Goal: Ask a question

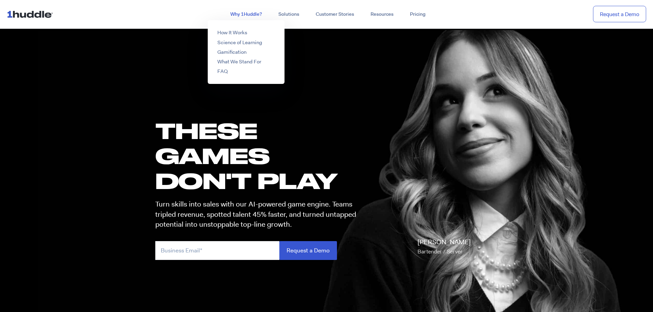
click at [240, 11] on link "Why 1Huddle?" at bounding box center [246, 14] width 48 height 12
click at [230, 31] on link "How It Works" at bounding box center [232, 32] width 30 height 7
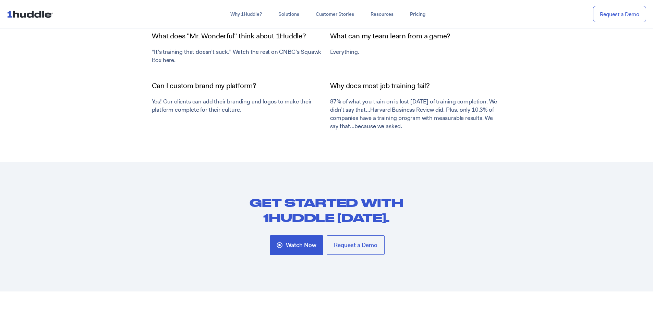
scroll to position [2538, 0]
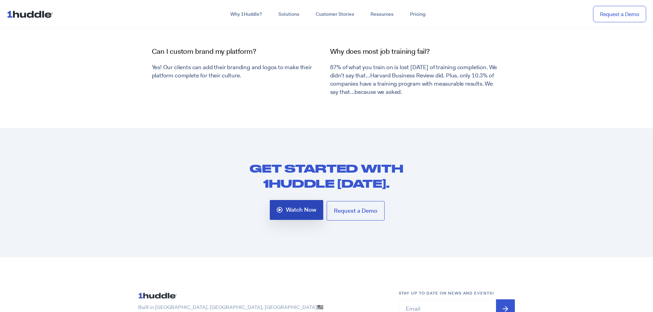
click at [303, 212] on span "Watch Now" at bounding box center [301, 210] width 31 height 6
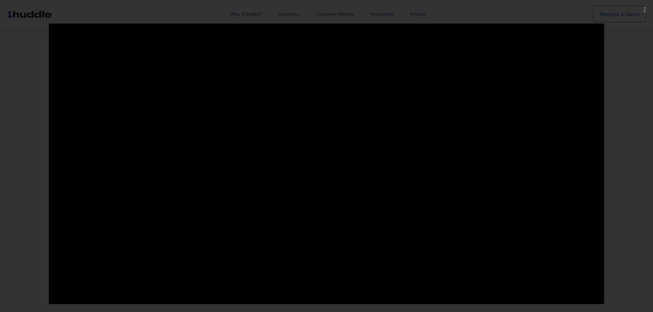
scroll to position [2769, 0]
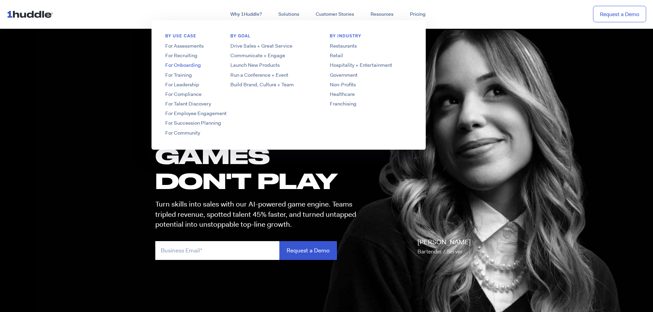
click at [181, 66] on link "For Onboarding" at bounding box center [207, 65] width 110 height 7
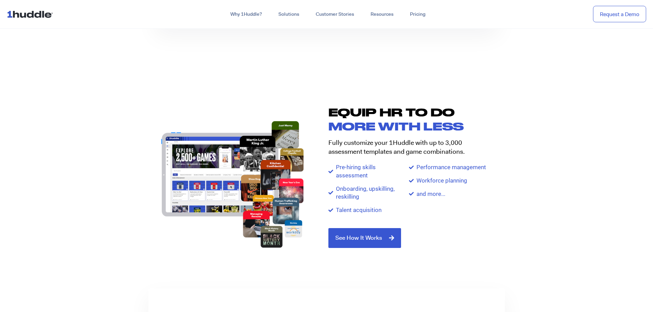
scroll to position [720, 0]
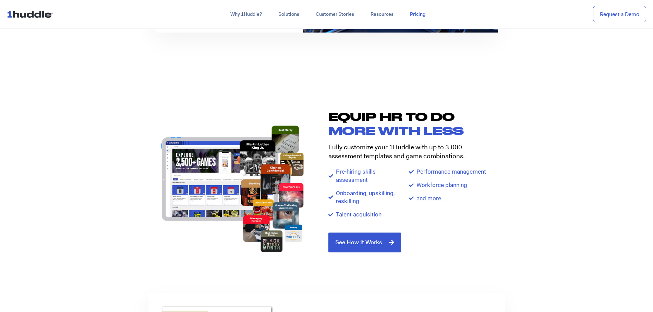
click at [412, 11] on link "Pricing" at bounding box center [418, 14] width 32 height 12
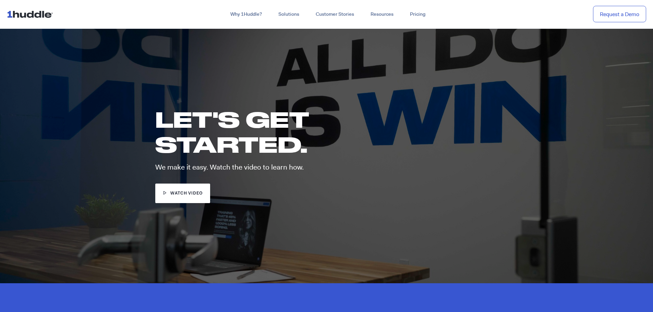
click at [192, 191] on span "watch video" at bounding box center [186, 194] width 32 height 7
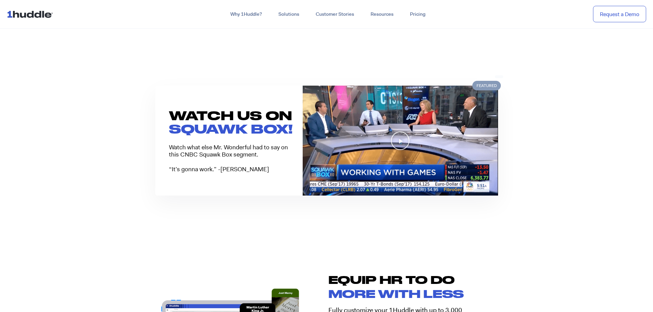
scroll to position [549, 0]
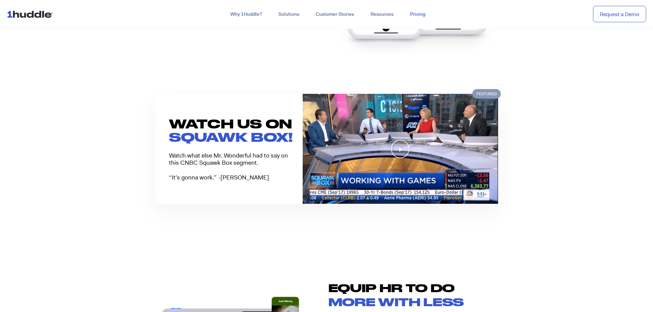
click at [417, 14] on link "Pricing" at bounding box center [418, 14] width 32 height 12
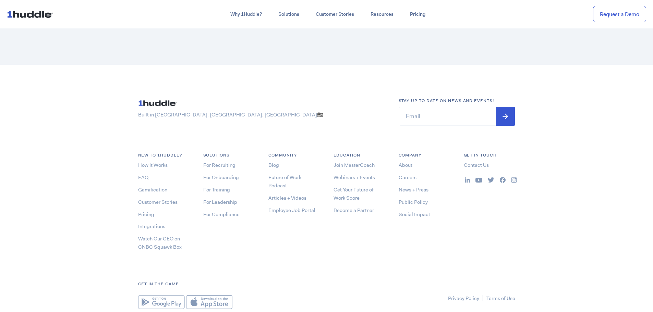
scroll to position [2139, 0]
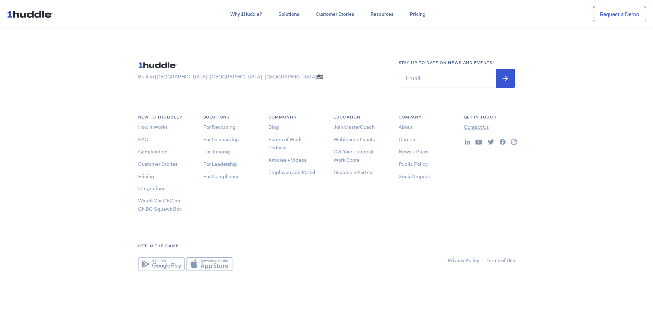
click at [468, 128] on link "Contact Us" at bounding box center [476, 127] width 25 height 7
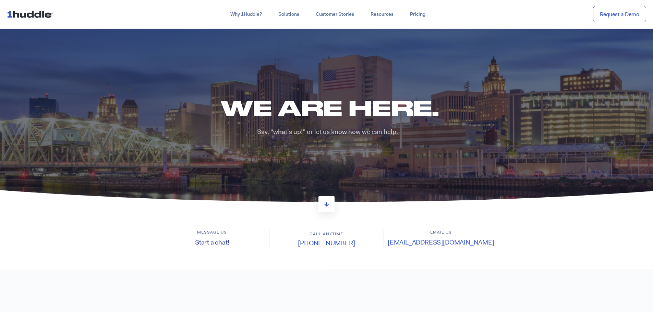
click at [221, 243] on link "Start a chat!" at bounding box center [212, 242] width 34 height 9
click at [215, 244] on link "Start a chat!" at bounding box center [212, 242] width 34 height 9
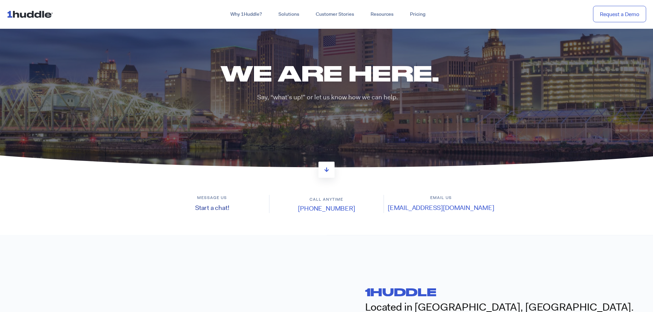
scroll to position [34, 0]
click at [204, 207] on link "Start a chat!" at bounding box center [212, 208] width 34 height 9
click at [205, 207] on link "Start a chat!" at bounding box center [212, 208] width 34 height 9
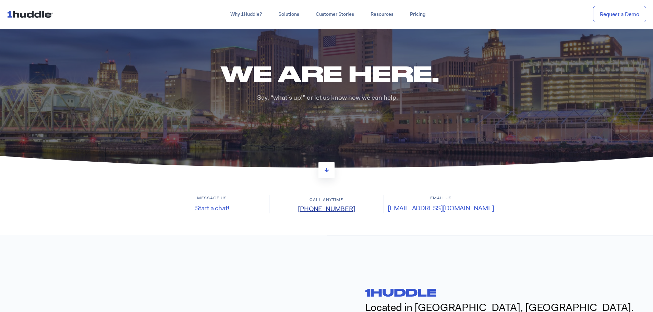
click at [318, 209] on link "[PHONE_NUMBER]" at bounding box center [326, 209] width 57 height 9
click at [326, 173] on link at bounding box center [327, 170] width 16 height 16
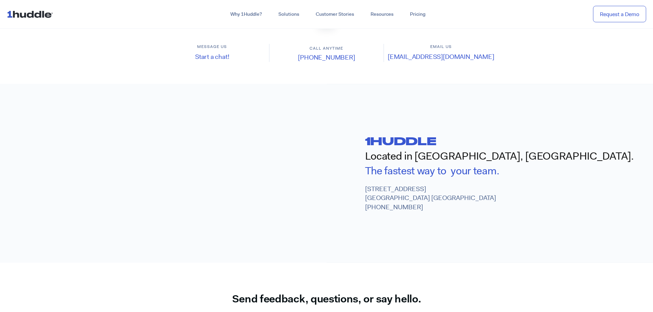
scroll to position [208, 0]
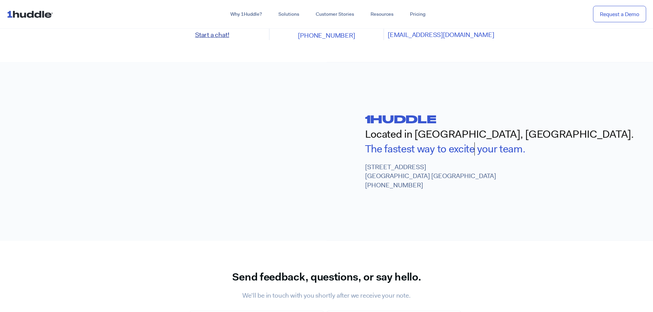
click at [203, 37] on link "Start a chat!" at bounding box center [212, 35] width 34 height 9
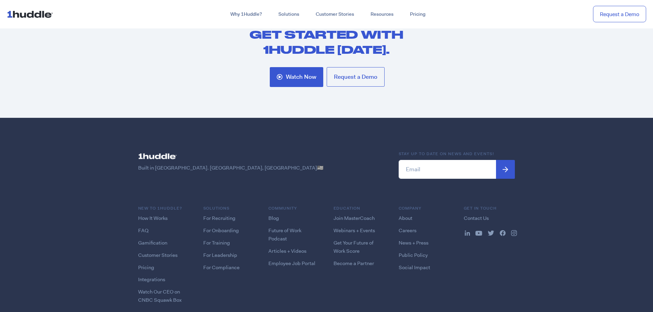
scroll to position [825, 0]
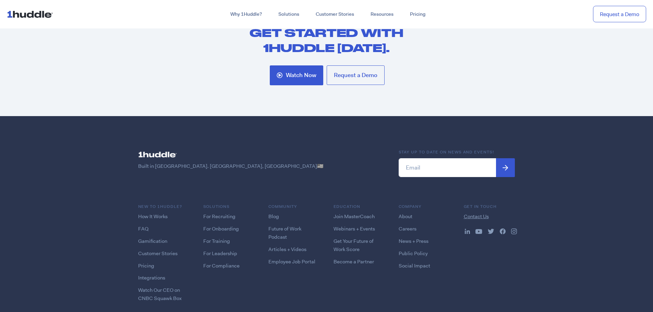
click at [480, 218] on link "Contact Us" at bounding box center [476, 216] width 25 height 7
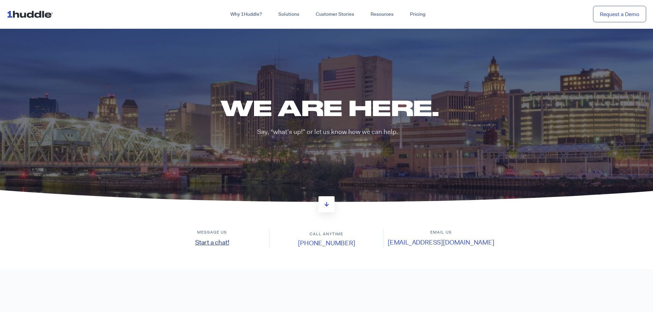
click at [218, 243] on link "Start a chat!" at bounding box center [212, 242] width 34 height 9
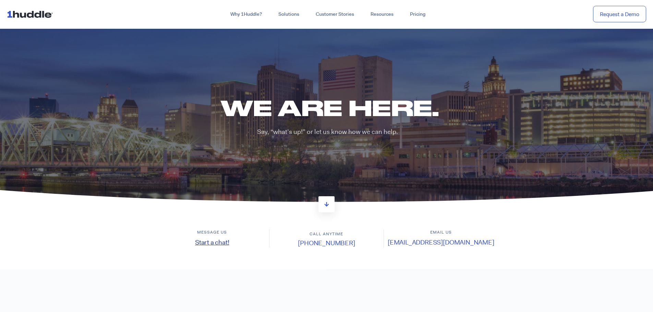
click at [218, 243] on link "Start a chat!" at bounding box center [212, 242] width 34 height 9
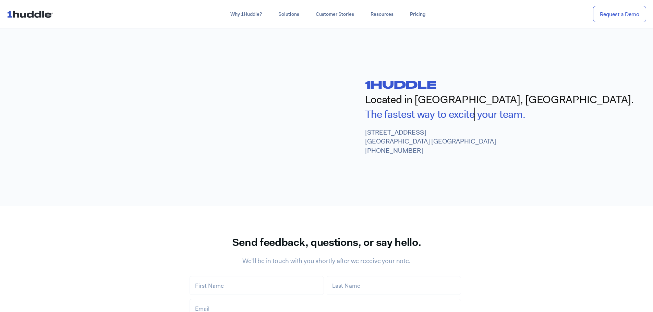
scroll to position [343, 0]
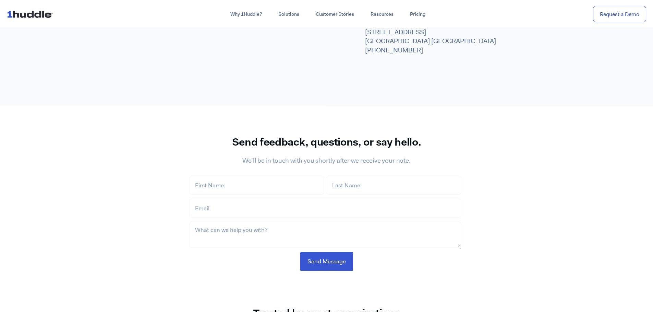
click at [229, 195] on fieldset "First Name * Last Name *" at bounding box center [327, 187] width 274 height 23
click at [229, 189] on input "First Name *" at bounding box center [257, 185] width 134 height 19
type input "[PERSON_NAME]"
type input "T"
type input "[PERSON_NAME]"
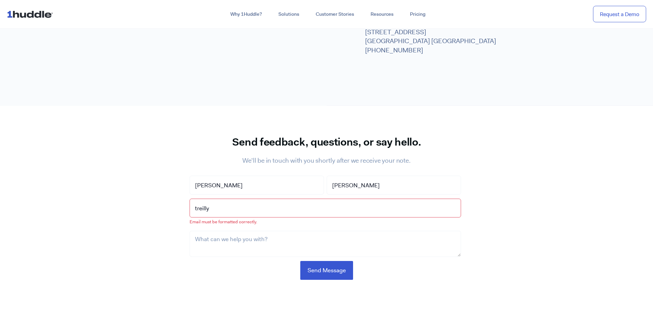
type input "[EMAIL_ADDRESS][DOMAIN_NAME]"
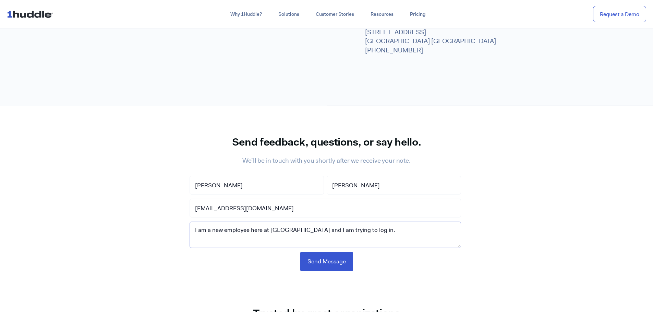
click at [399, 230] on textarea "I am a new employee here at [GEOGRAPHIC_DATA] and I am trying to log in." at bounding box center [326, 235] width 272 height 26
click at [290, 239] on textarea "I am a new employee here at [GEOGRAPHIC_DATA] and I am trying to log in. It say…" at bounding box center [326, 235] width 272 height 26
click at [416, 242] on textarea "I am a new employee here at [GEOGRAPHIC_DATA] and I am trying to log in. It say…" at bounding box center [326, 235] width 272 height 26
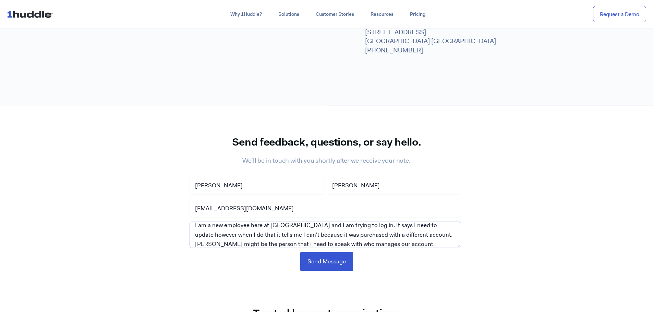
scroll to position [14, 0]
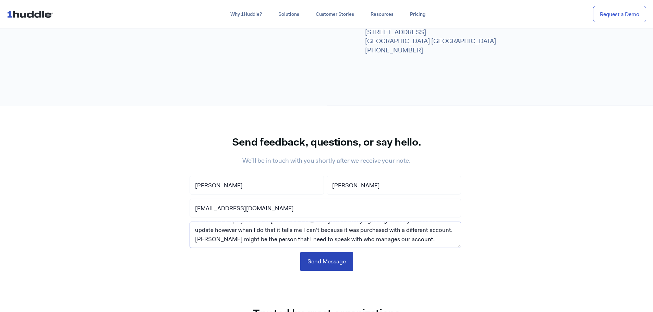
type textarea "I am a new employee here at [GEOGRAPHIC_DATA] and I am trying to log in. It say…"
click at [349, 261] on input "Send Message" at bounding box center [326, 261] width 53 height 19
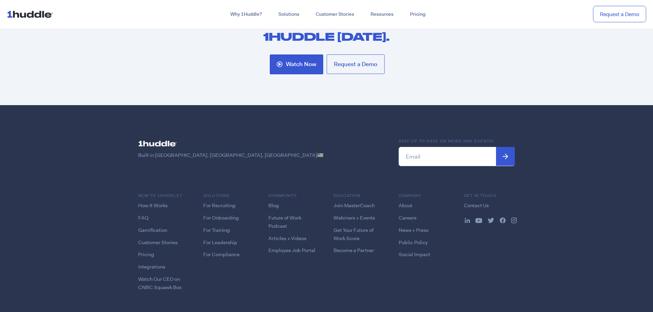
scroll to position [789, 0]
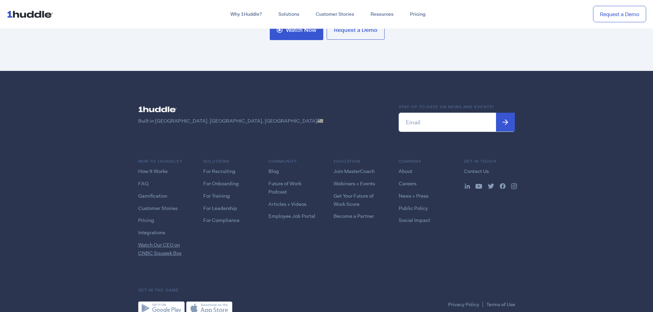
click at [155, 248] on link "Watch Our CEO on CNBC Squawk Box" at bounding box center [160, 249] width 44 height 15
